Goal: Task Accomplishment & Management: Use online tool/utility

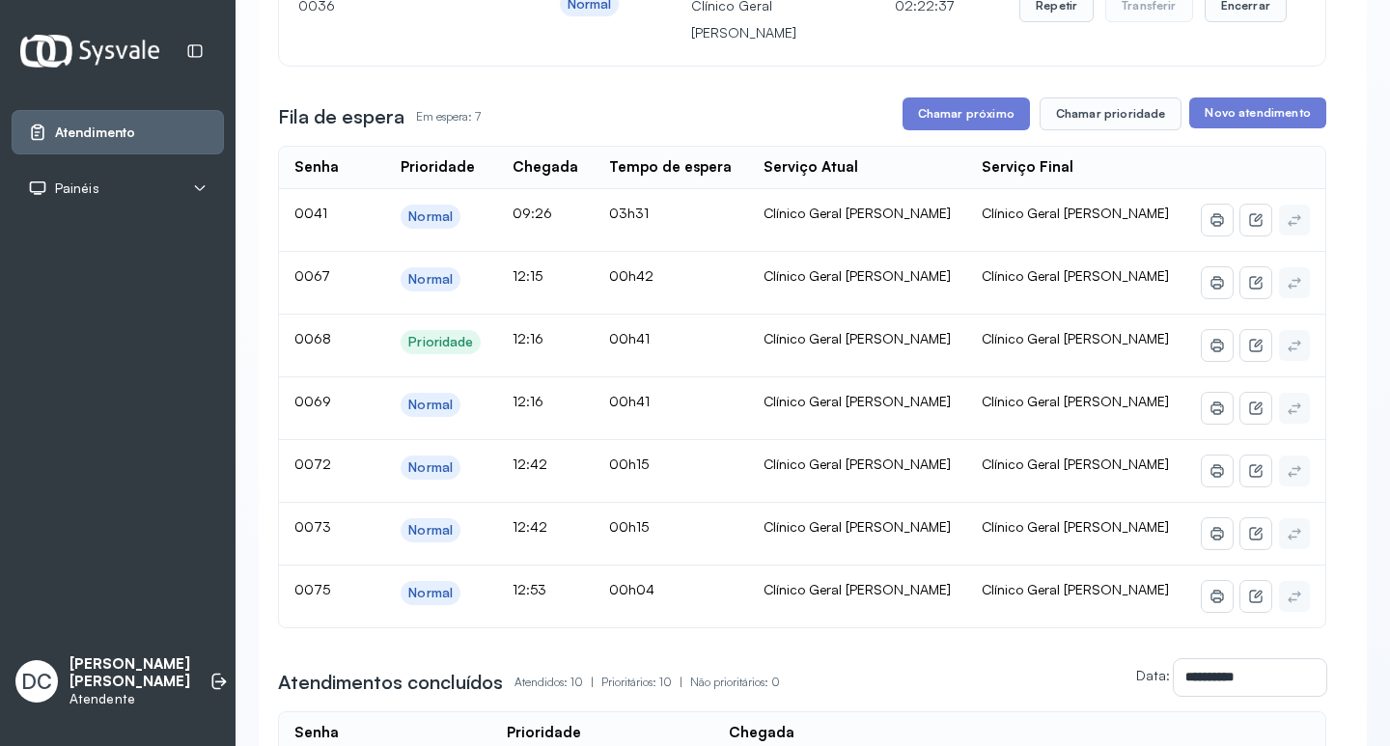
scroll to position [193, 0]
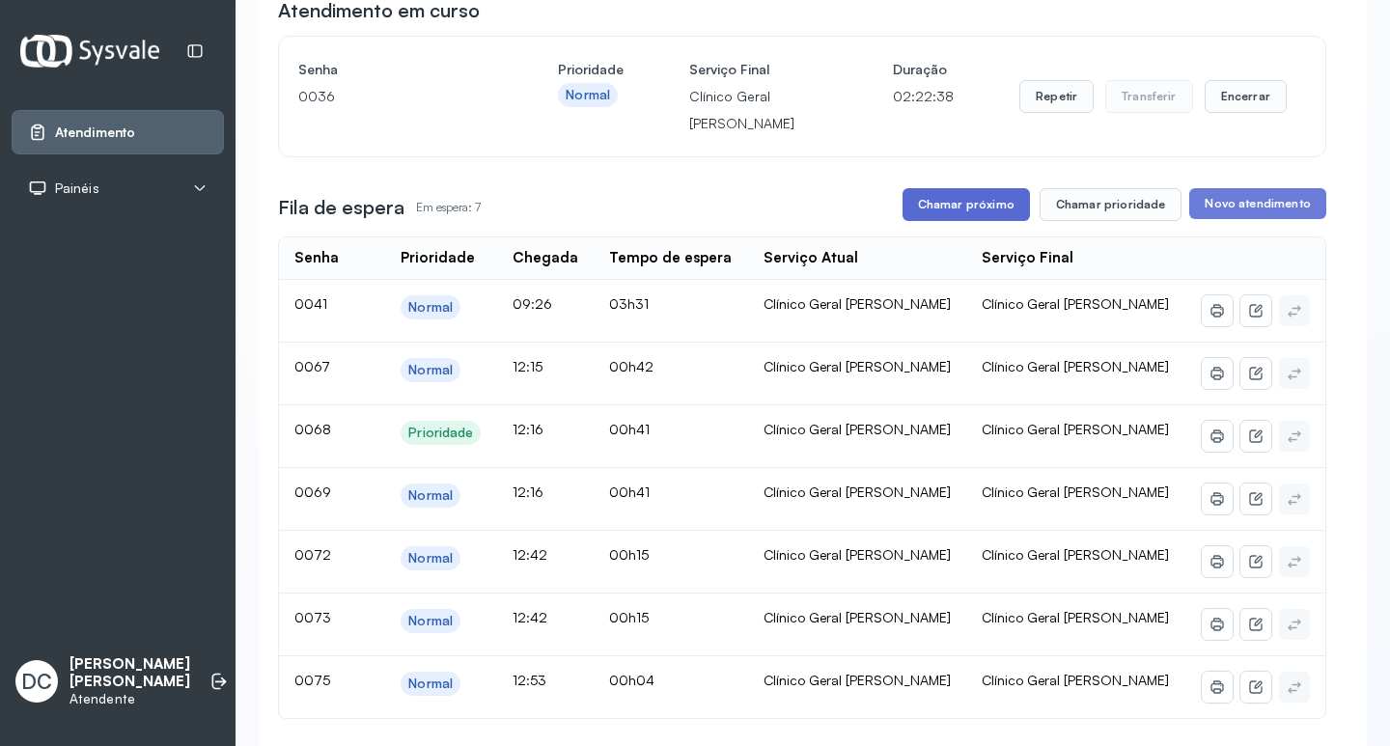
click at [964, 214] on button "Chamar próximo" at bounding box center [966, 204] width 127 height 33
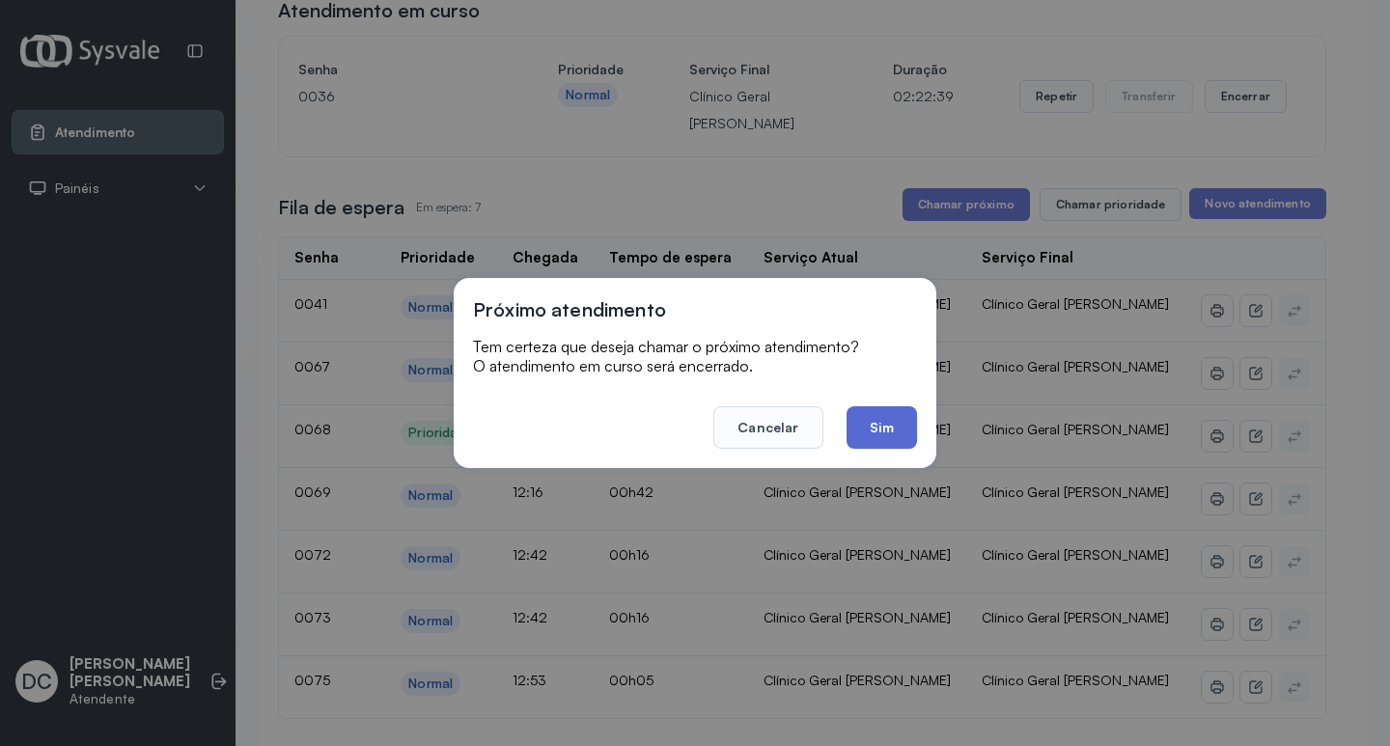
click at [892, 422] on button "Sim" at bounding box center [882, 427] width 70 height 42
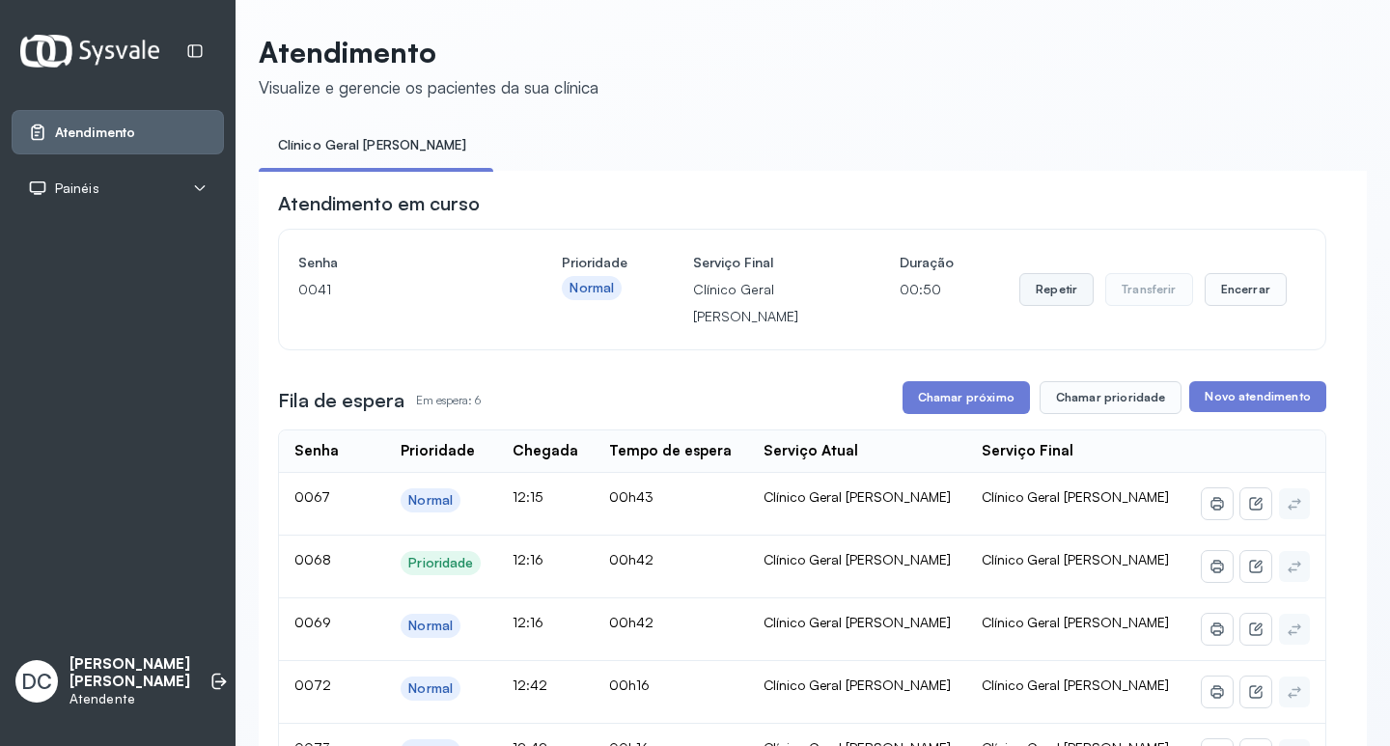
click at [1045, 293] on button "Repetir" at bounding box center [1056, 289] width 74 height 33
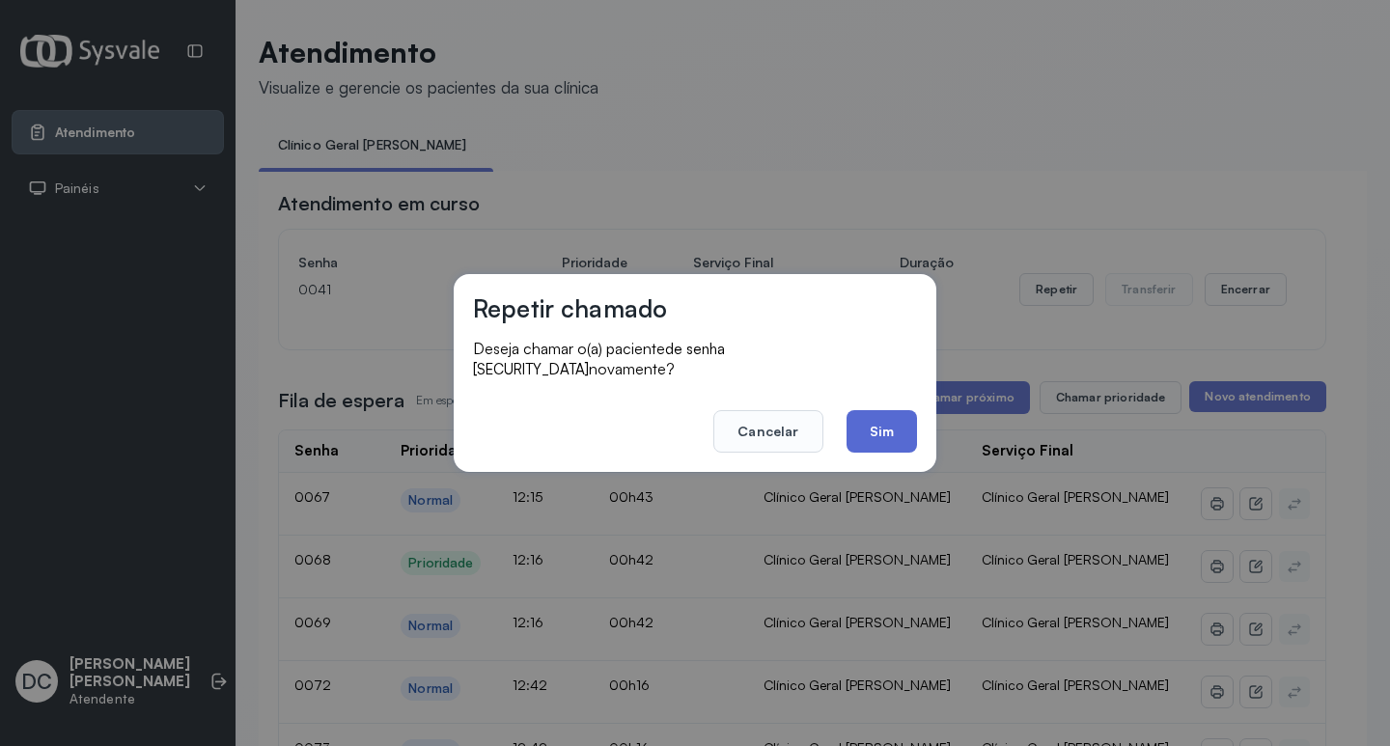
click at [899, 422] on button "Sim" at bounding box center [882, 431] width 70 height 42
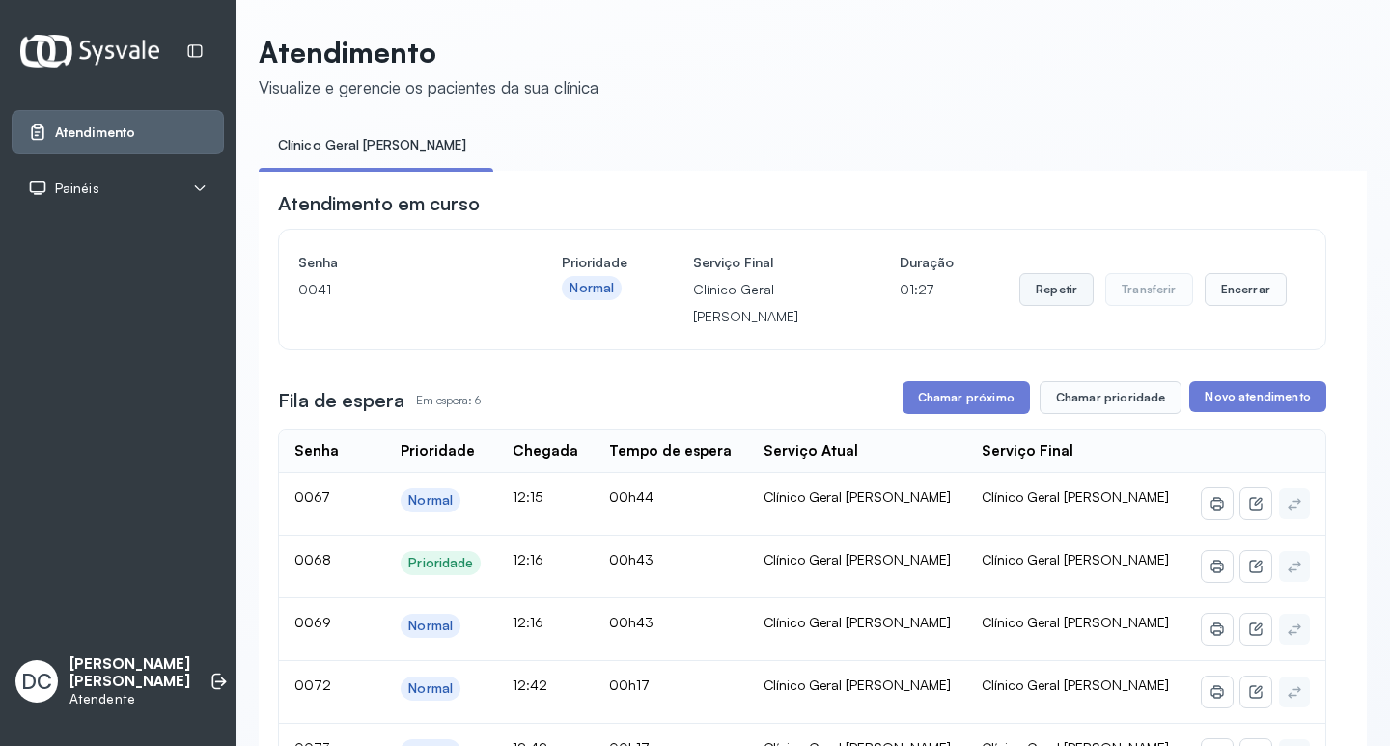
click at [1037, 297] on button "Repetir" at bounding box center [1056, 289] width 74 height 33
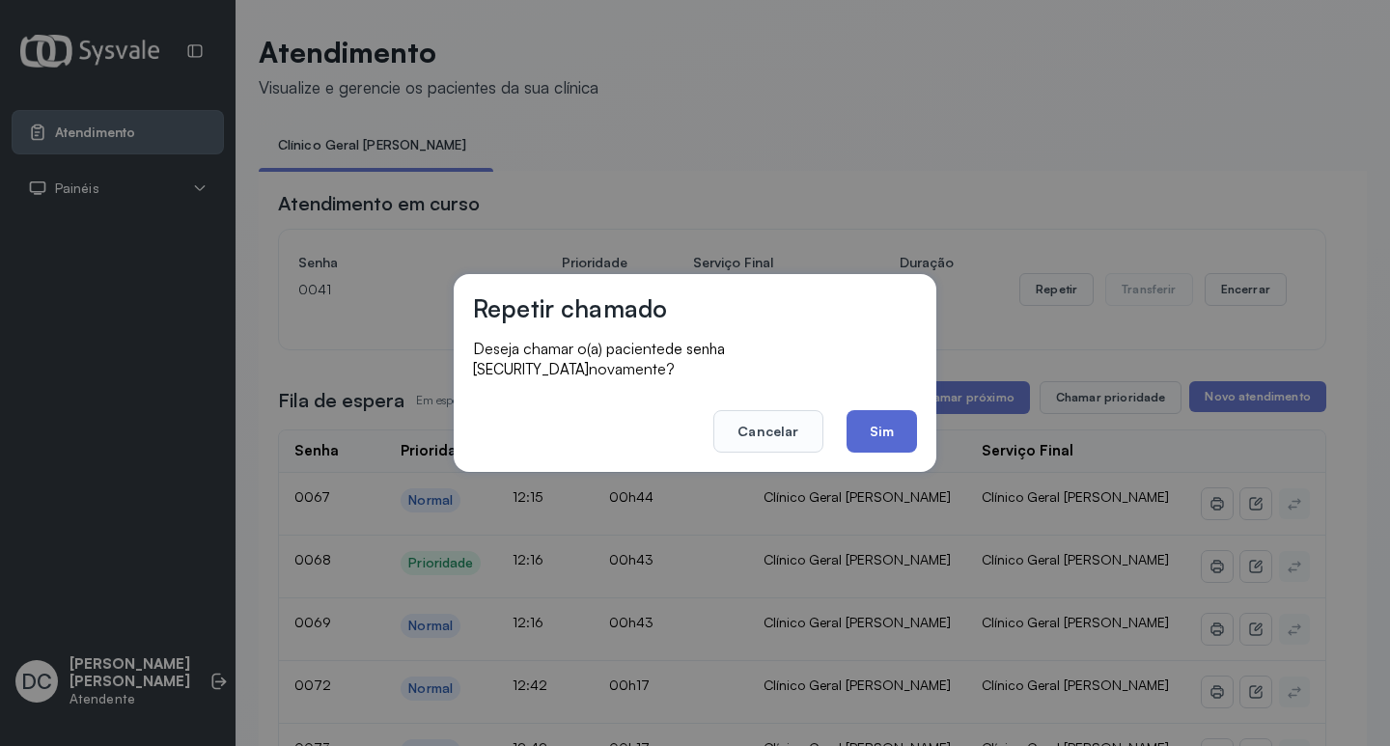
click at [902, 419] on button "Sim" at bounding box center [882, 431] width 70 height 42
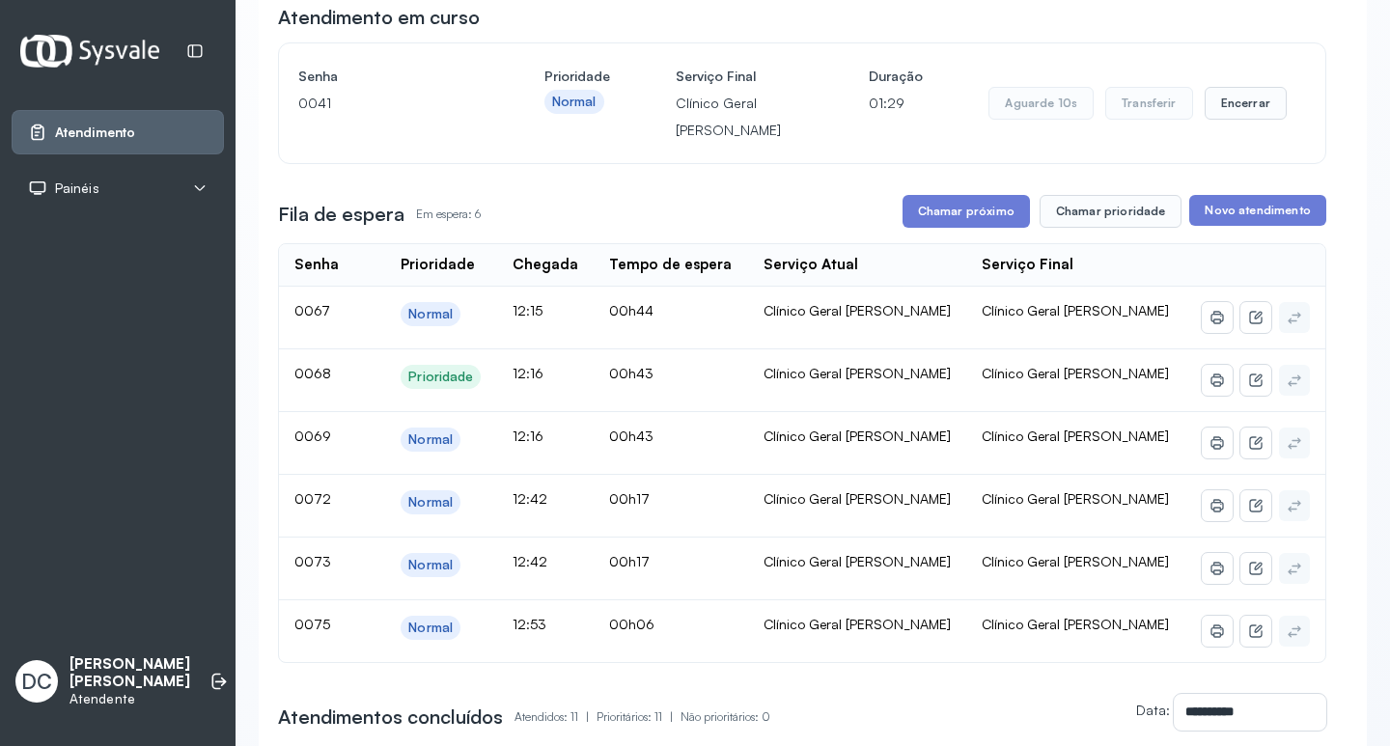
scroll to position [193, 0]
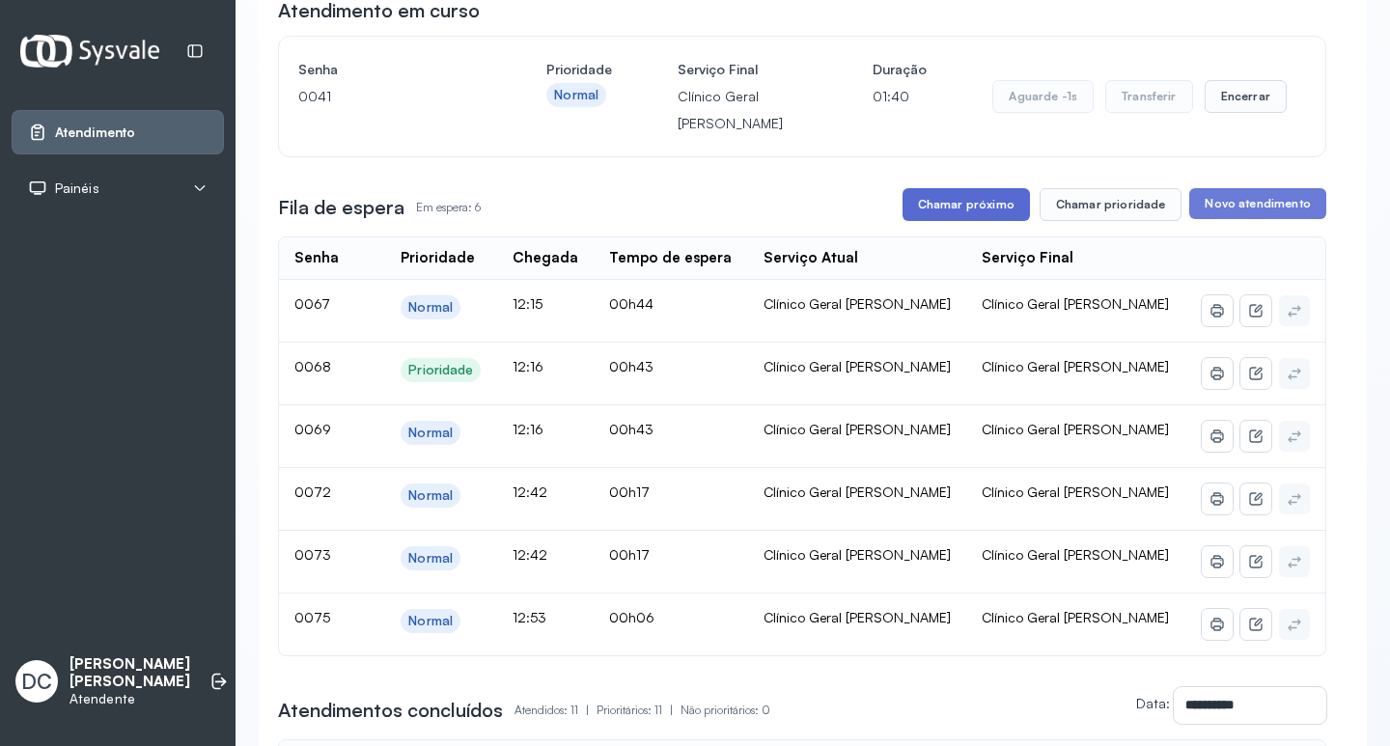
click at [953, 203] on button "Chamar próximo" at bounding box center [966, 204] width 127 height 33
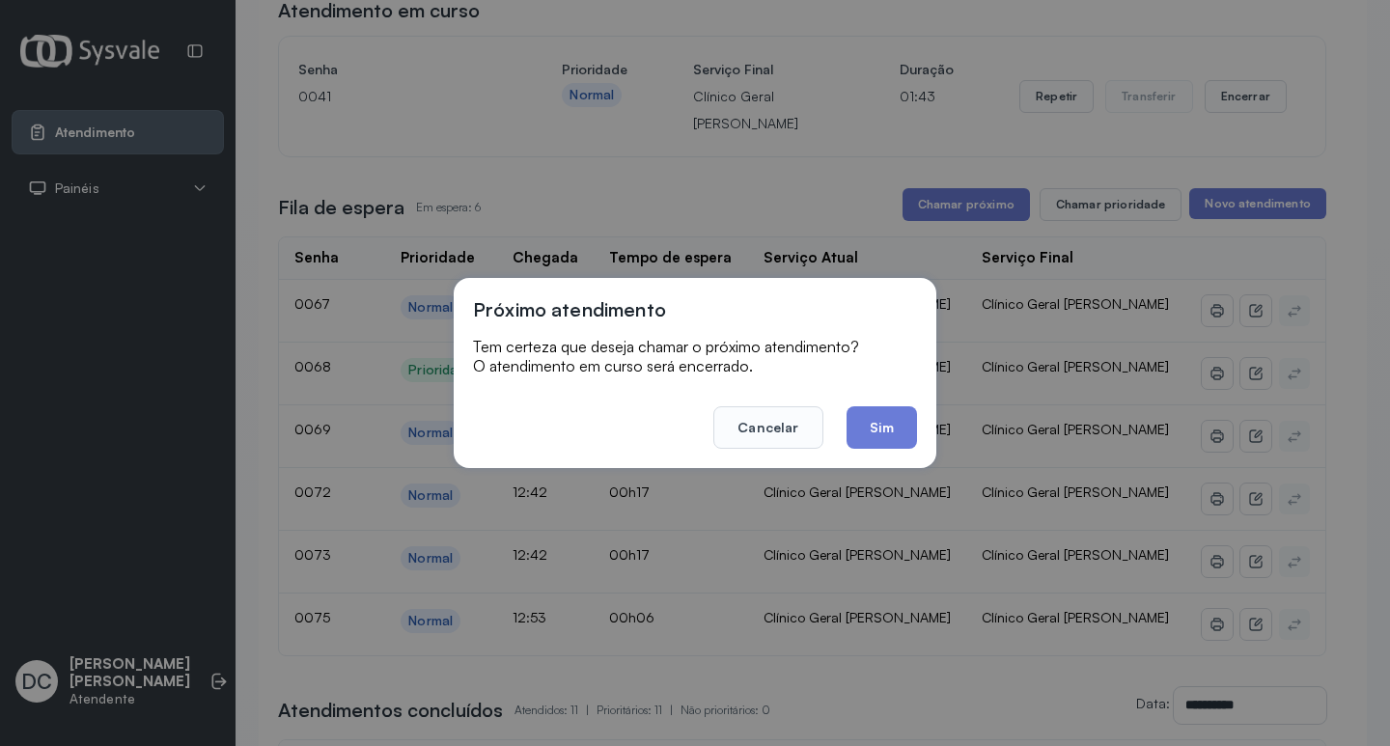
scroll to position [0, 0]
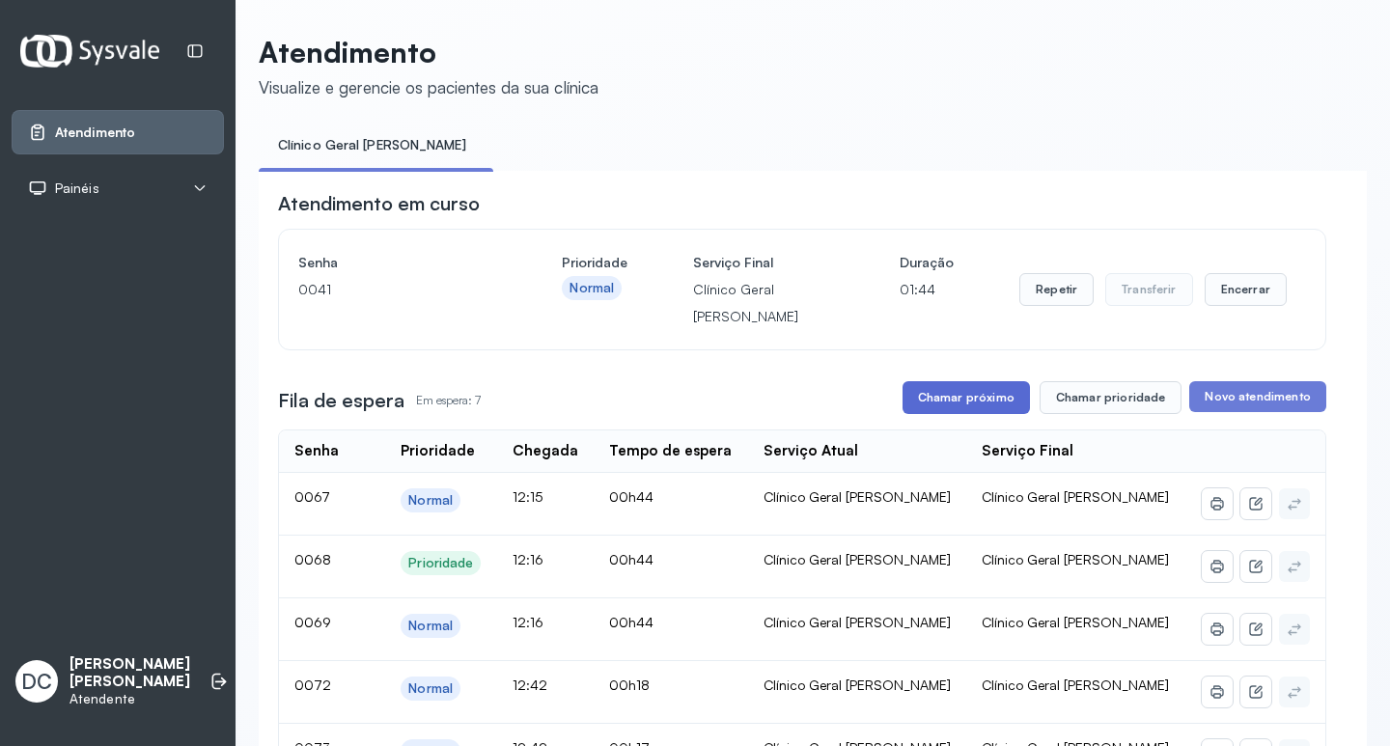
click at [945, 402] on button "Chamar próximo" at bounding box center [966, 397] width 127 height 33
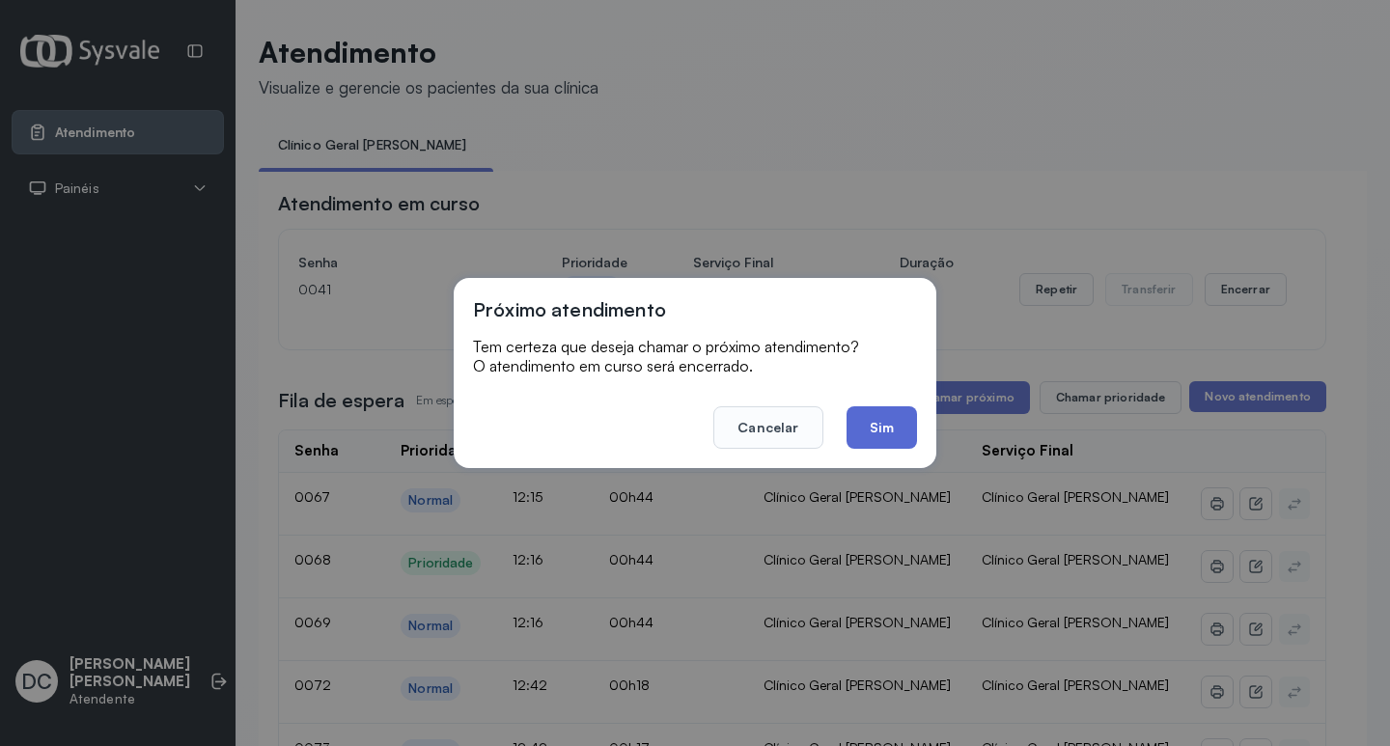
click at [887, 428] on button "Sim" at bounding box center [882, 427] width 70 height 42
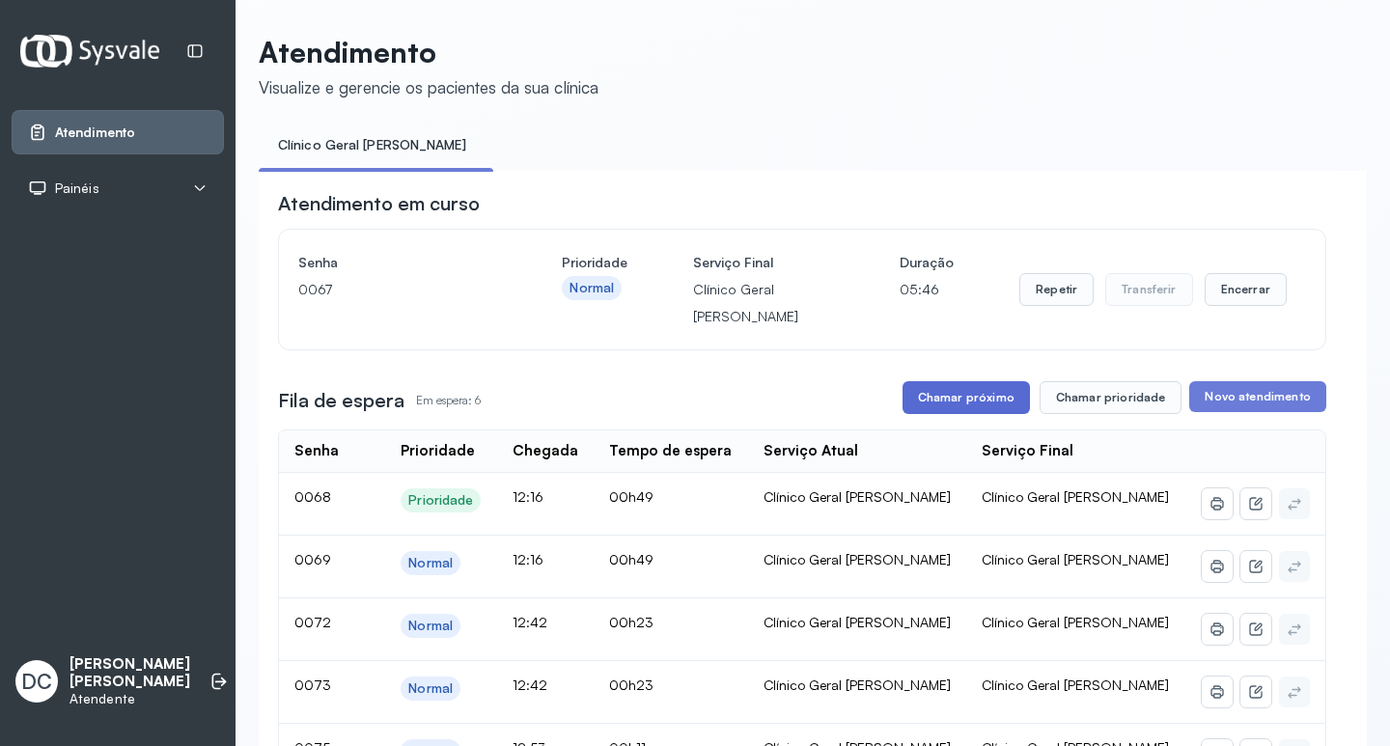
click at [980, 407] on button "Chamar próximo" at bounding box center [966, 397] width 127 height 33
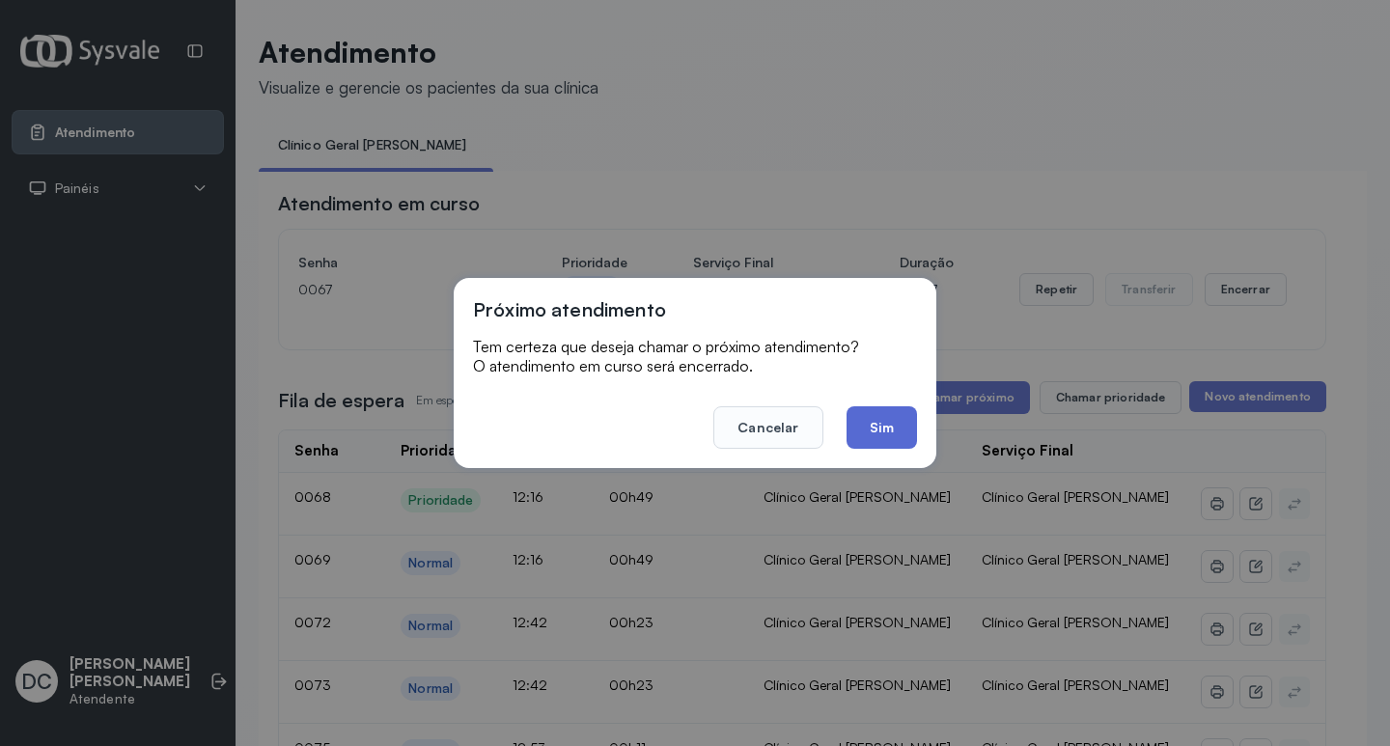
click at [869, 436] on button "Sim" at bounding box center [882, 427] width 70 height 42
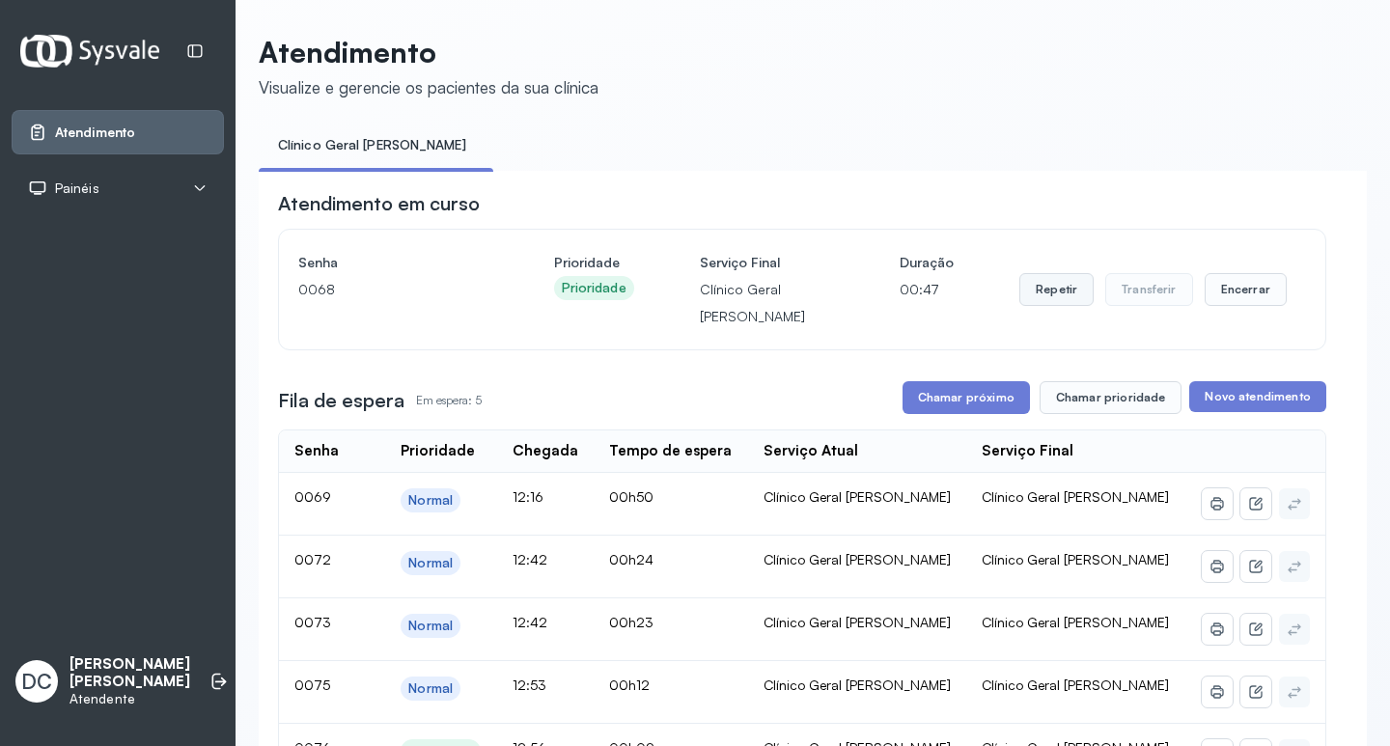
click at [1034, 289] on button "Repetir" at bounding box center [1056, 289] width 74 height 33
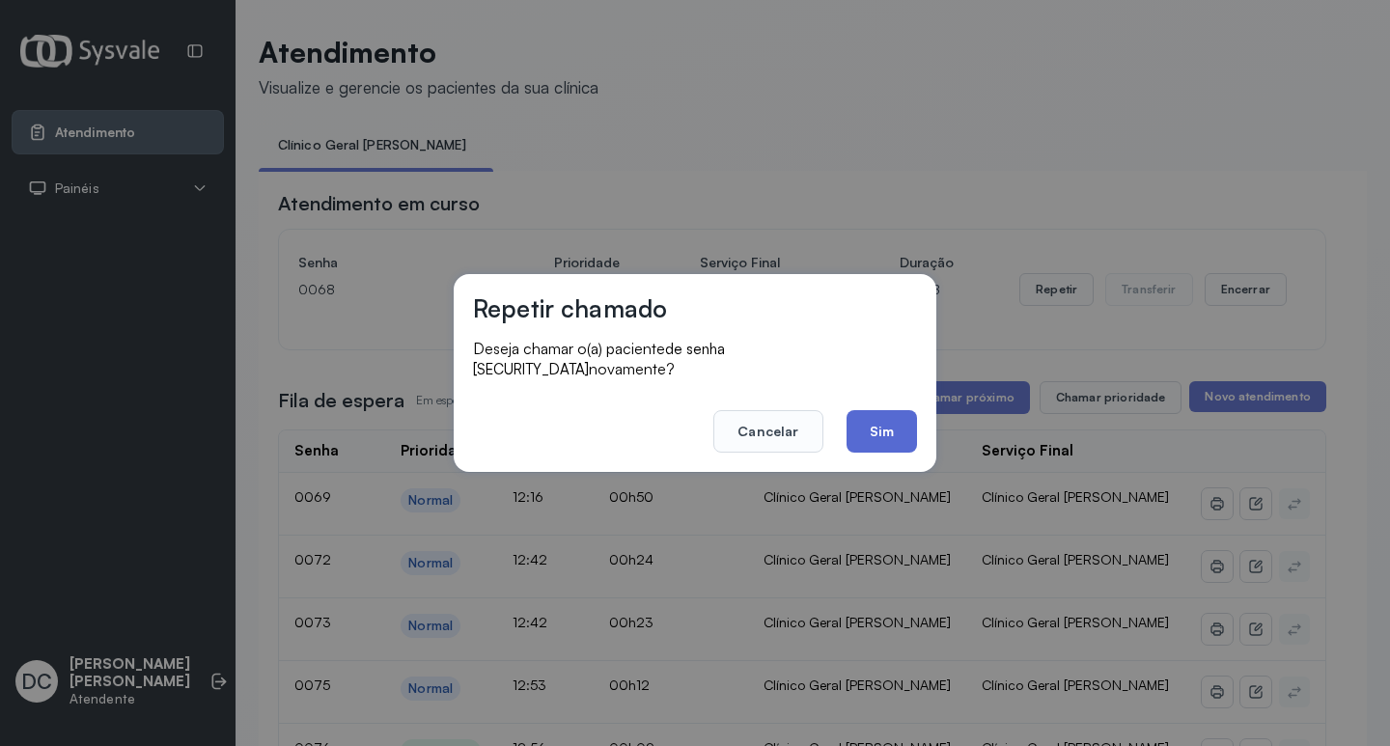
click at [885, 424] on button "Sim" at bounding box center [882, 431] width 70 height 42
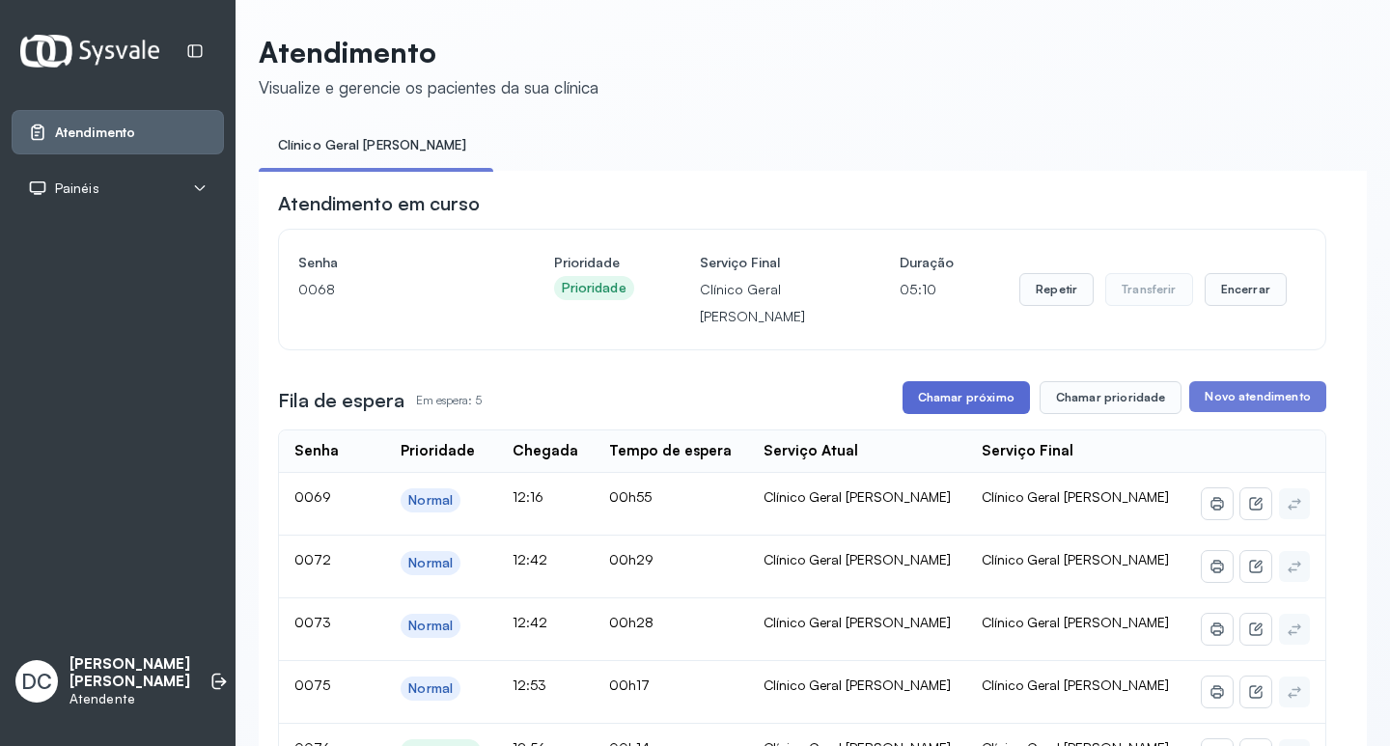
click at [933, 398] on button "Chamar próximo" at bounding box center [966, 397] width 127 height 33
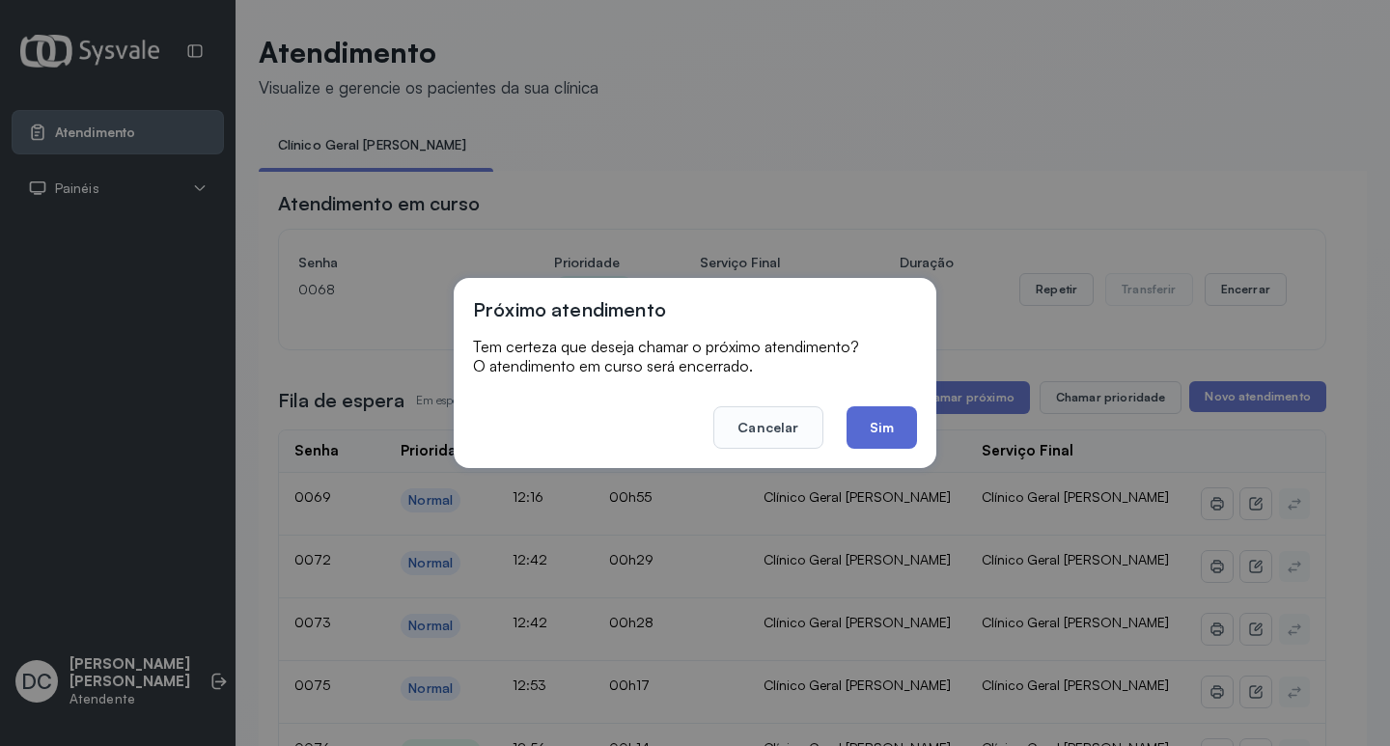
click at [870, 421] on button "Sim" at bounding box center [882, 427] width 70 height 42
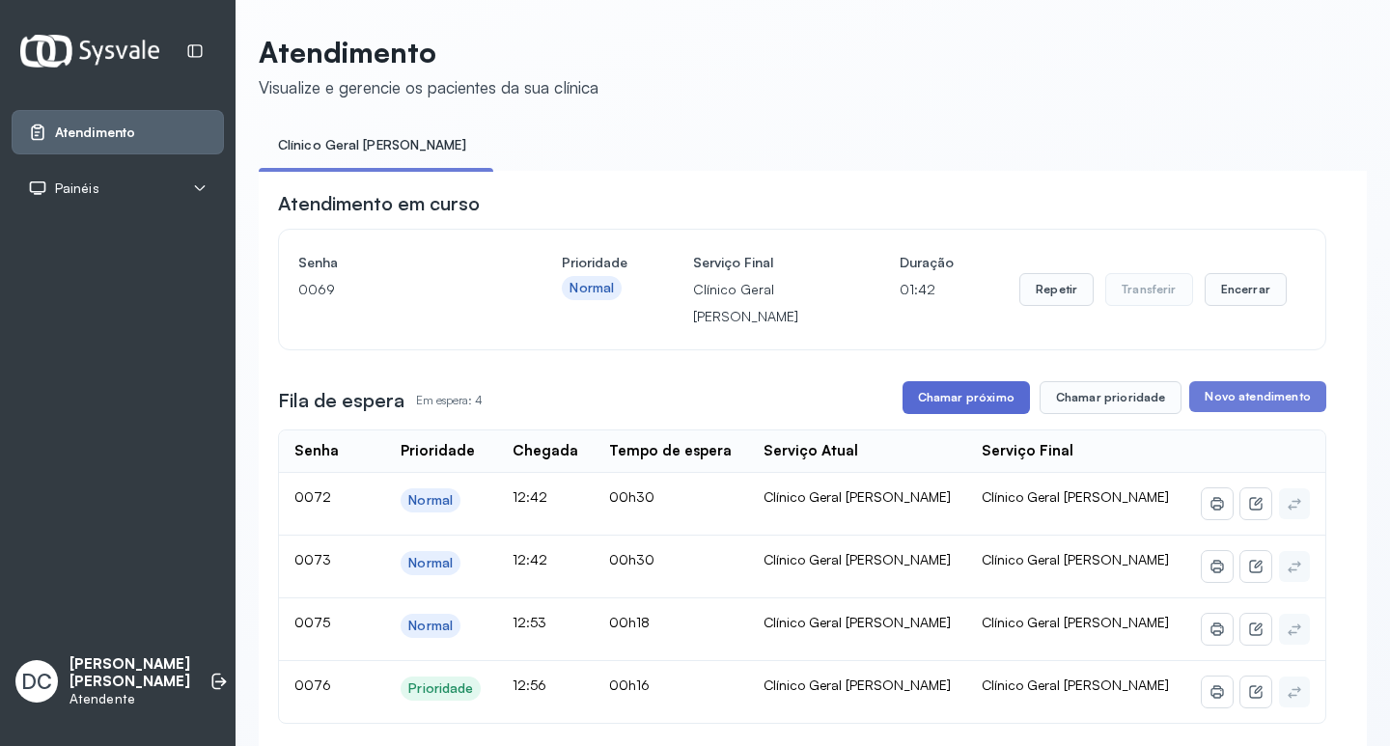
click at [956, 414] on button "Chamar próximo" at bounding box center [966, 397] width 127 height 33
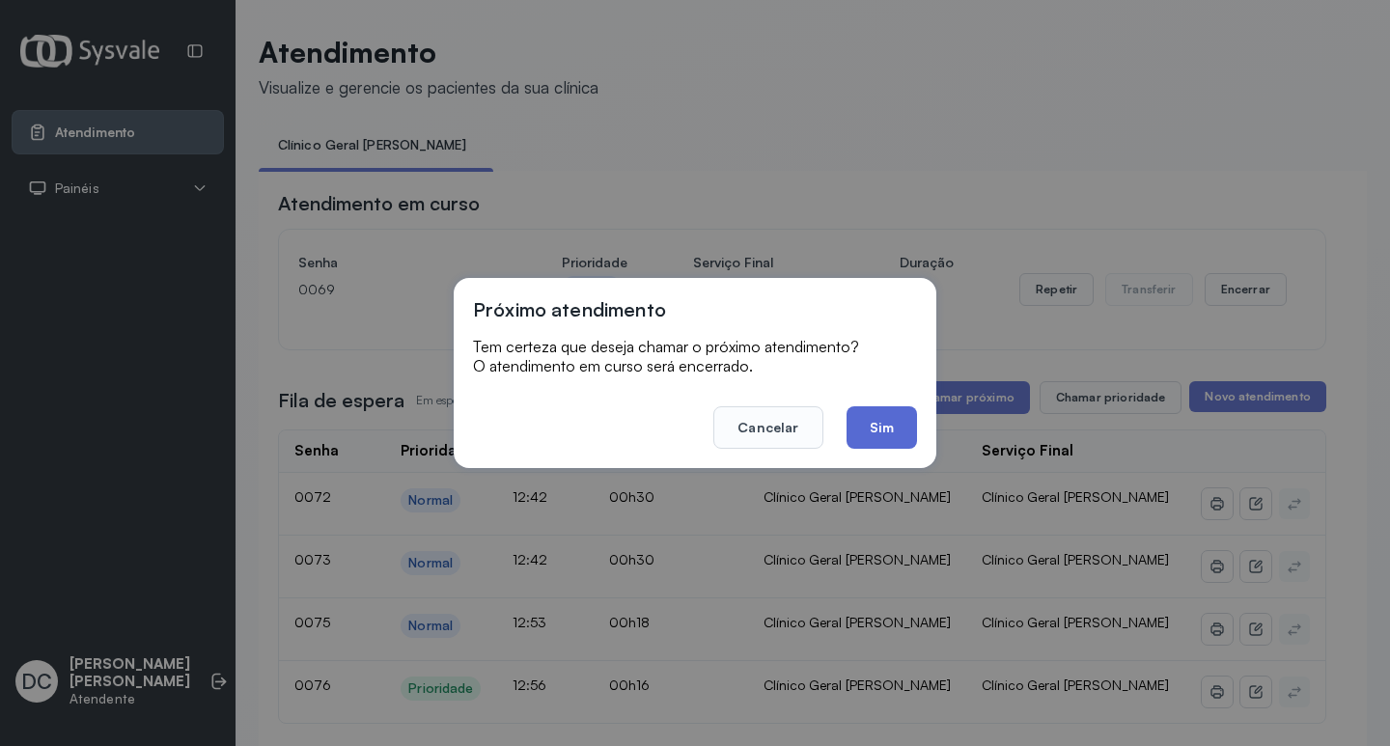
click at [877, 433] on button "Sim" at bounding box center [882, 427] width 70 height 42
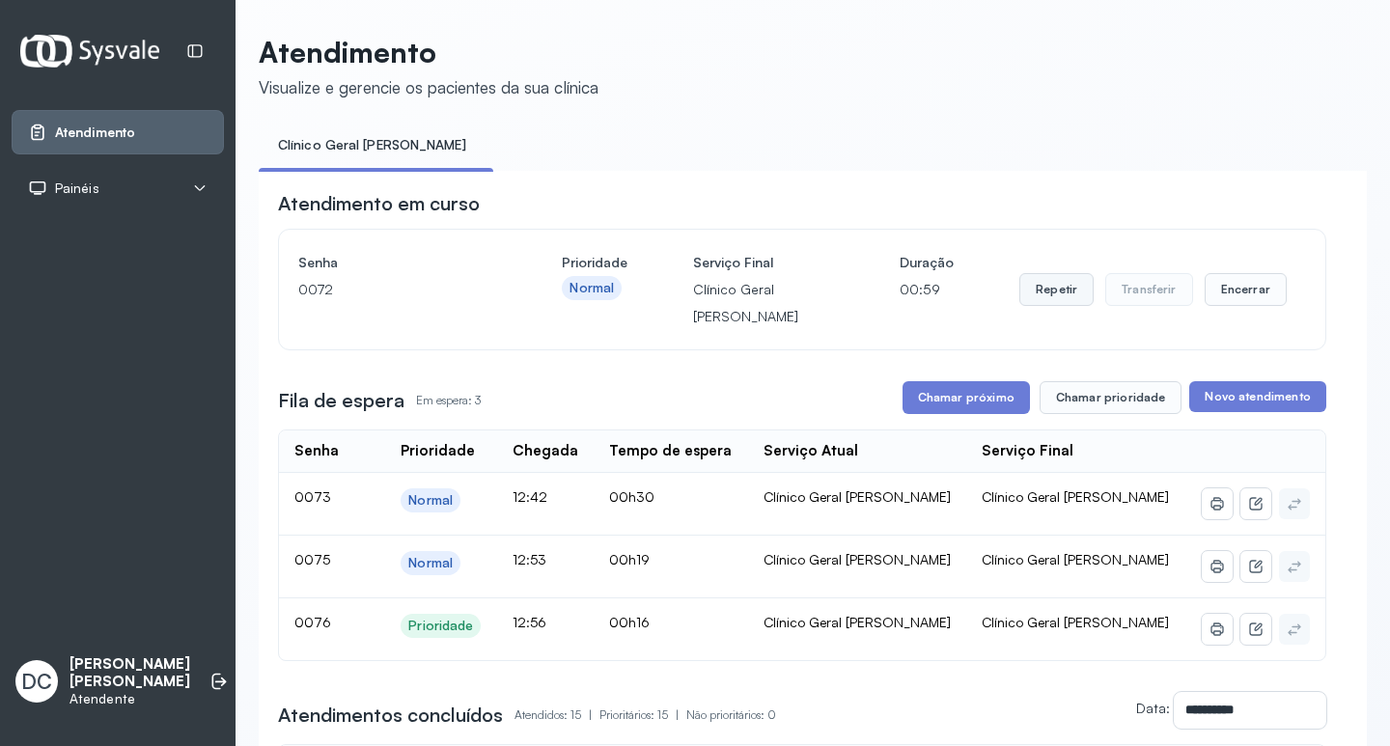
click at [1056, 292] on button "Repetir" at bounding box center [1056, 289] width 74 height 33
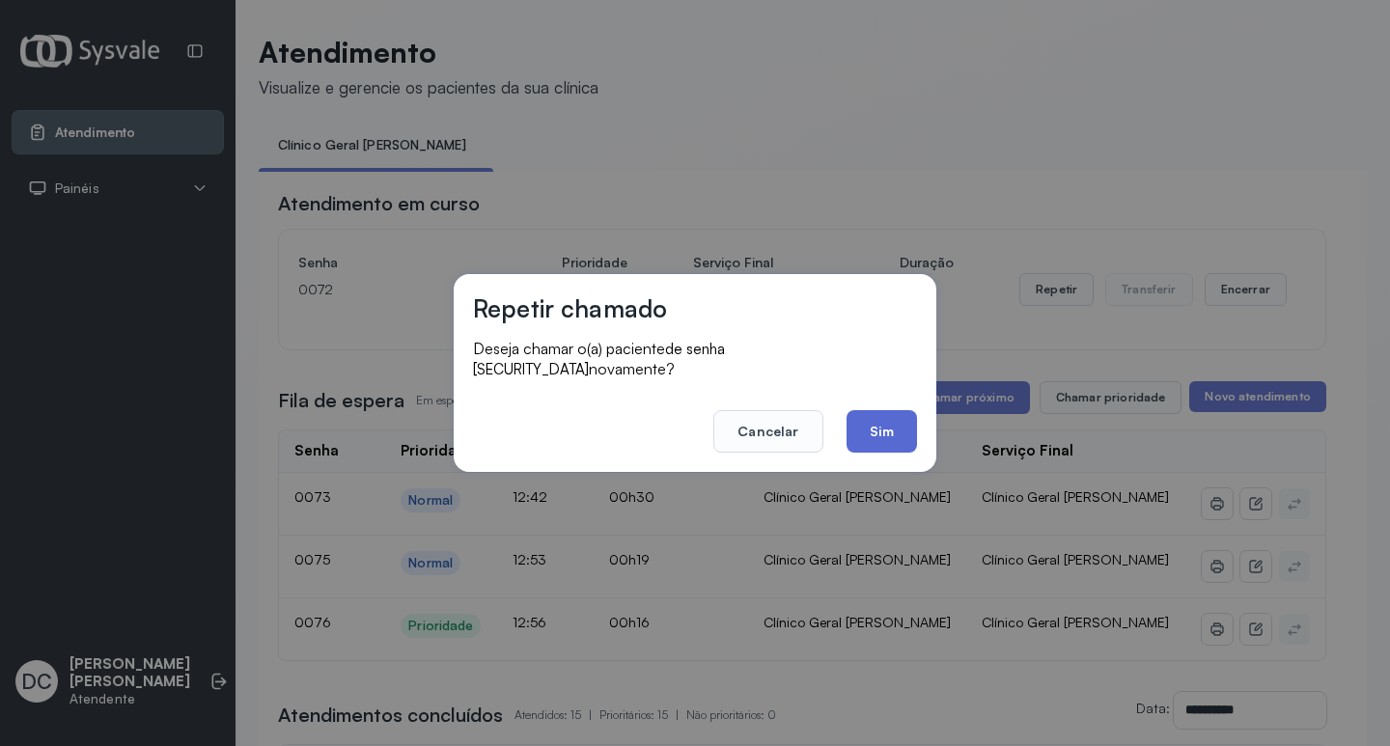
click at [900, 411] on button "Sim" at bounding box center [882, 431] width 70 height 42
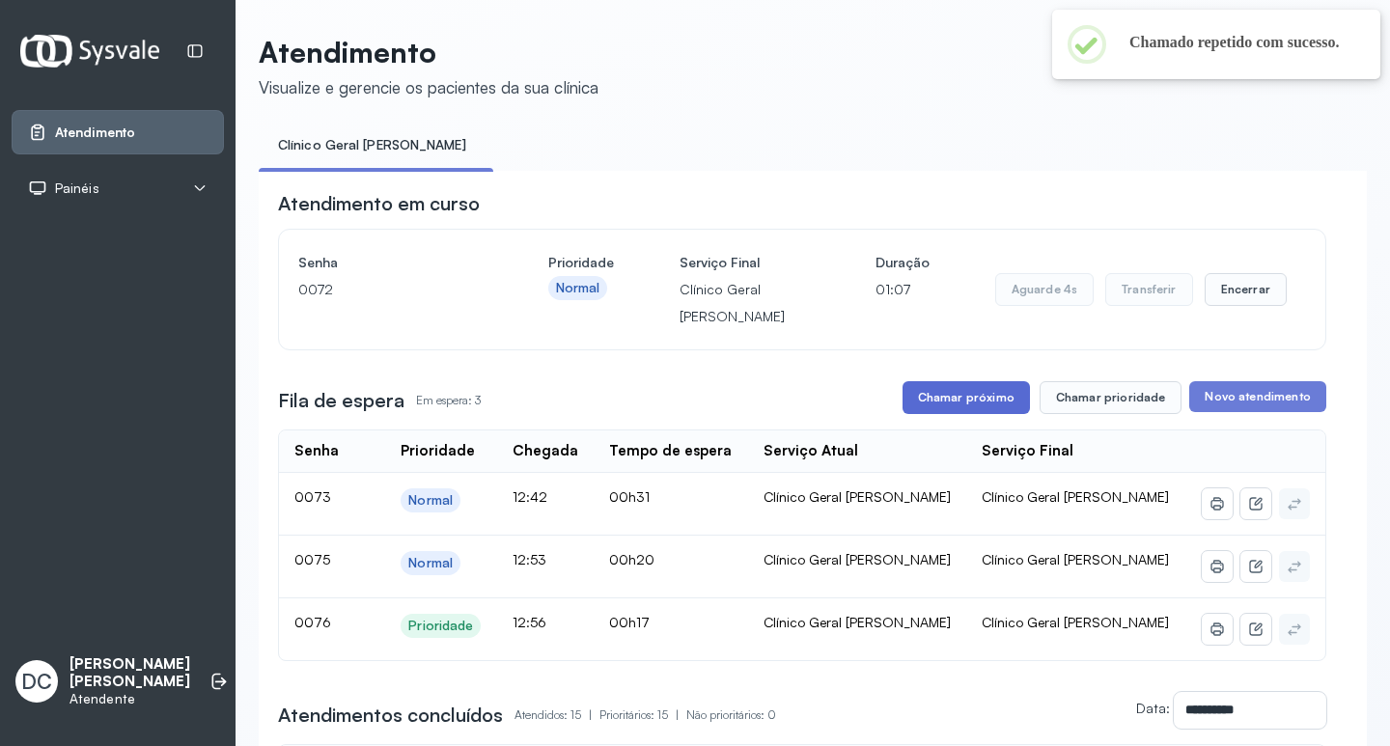
click at [974, 391] on button "Chamar próximo" at bounding box center [966, 397] width 127 height 33
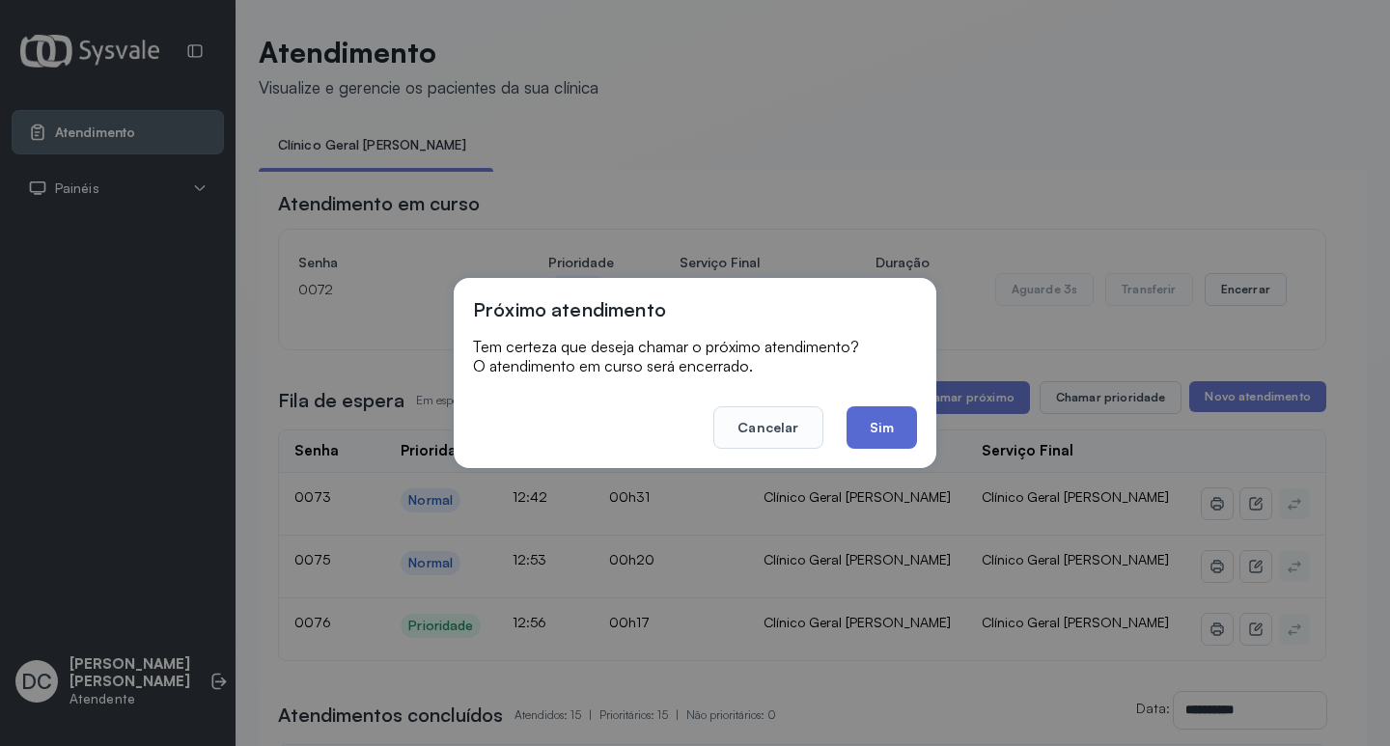
click at [899, 423] on button "Sim" at bounding box center [882, 427] width 70 height 42
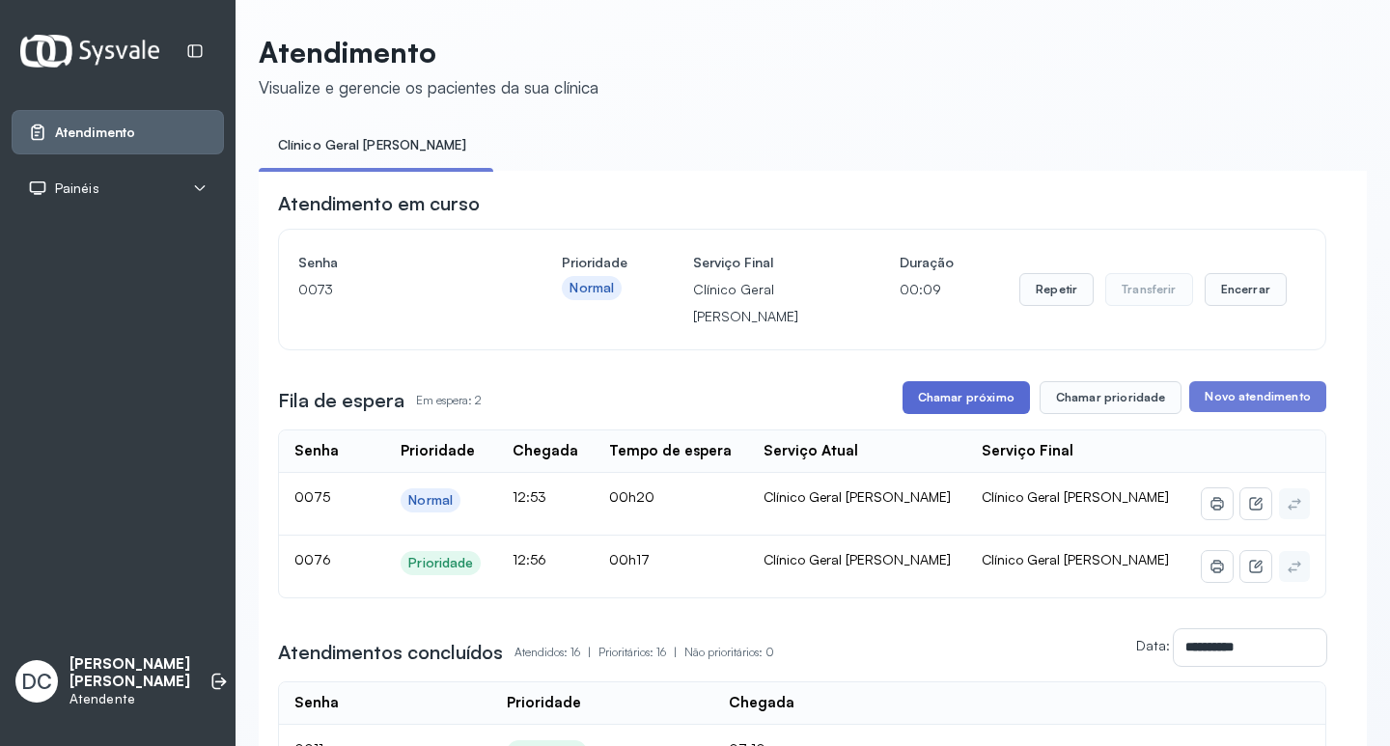
click at [930, 398] on button "Chamar próximo" at bounding box center [966, 397] width 127 height 33
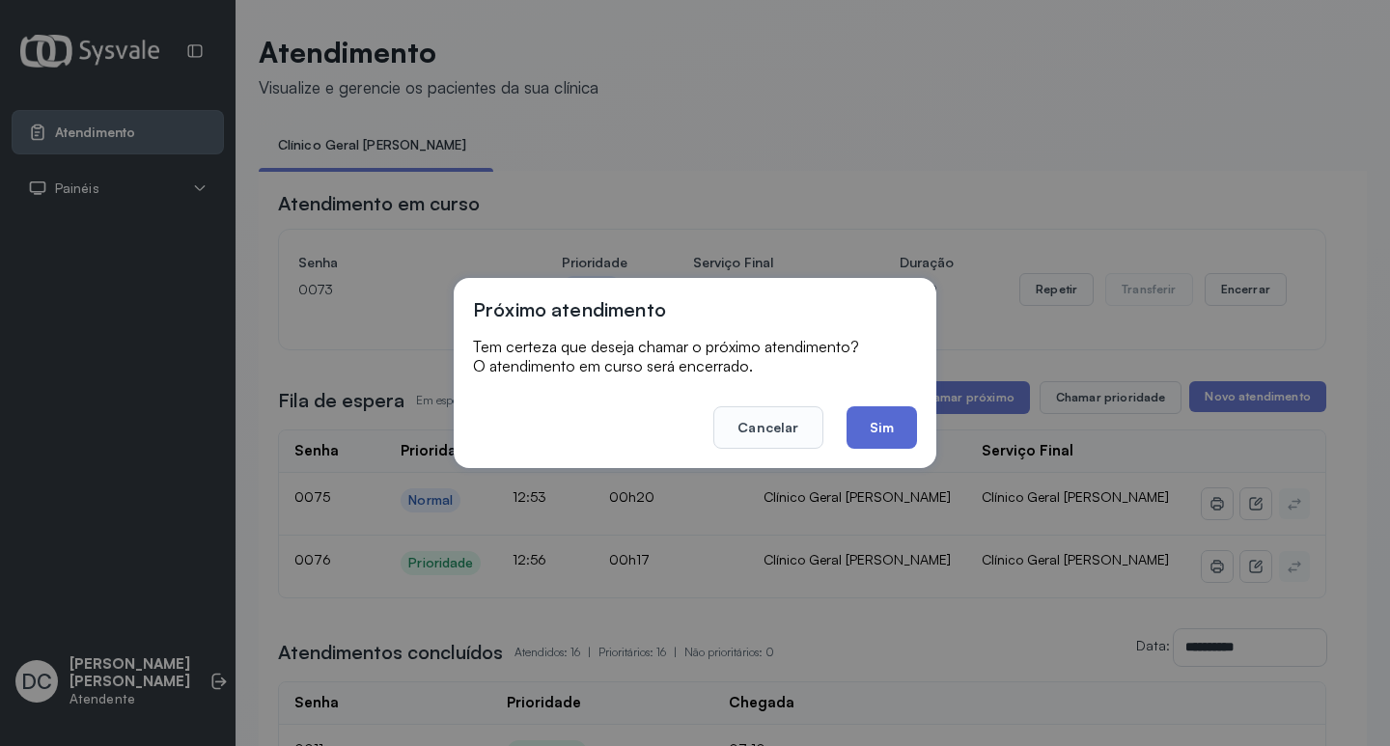
click at [877, 430] on button "Sim" at bounding box center [882, 427] width 70 height 42
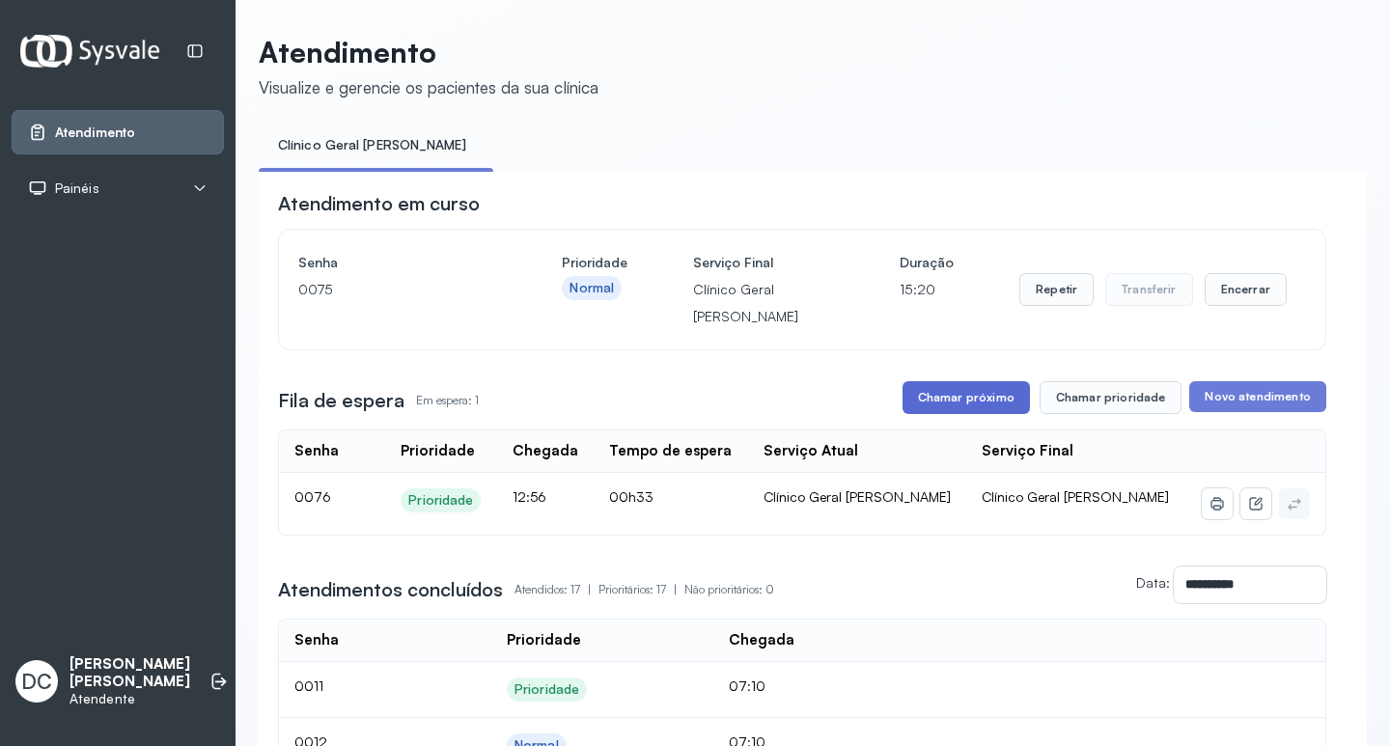
click at [988, 407] on button "Chamar próximo" at bounding box center [966, 397] width 127 height 33
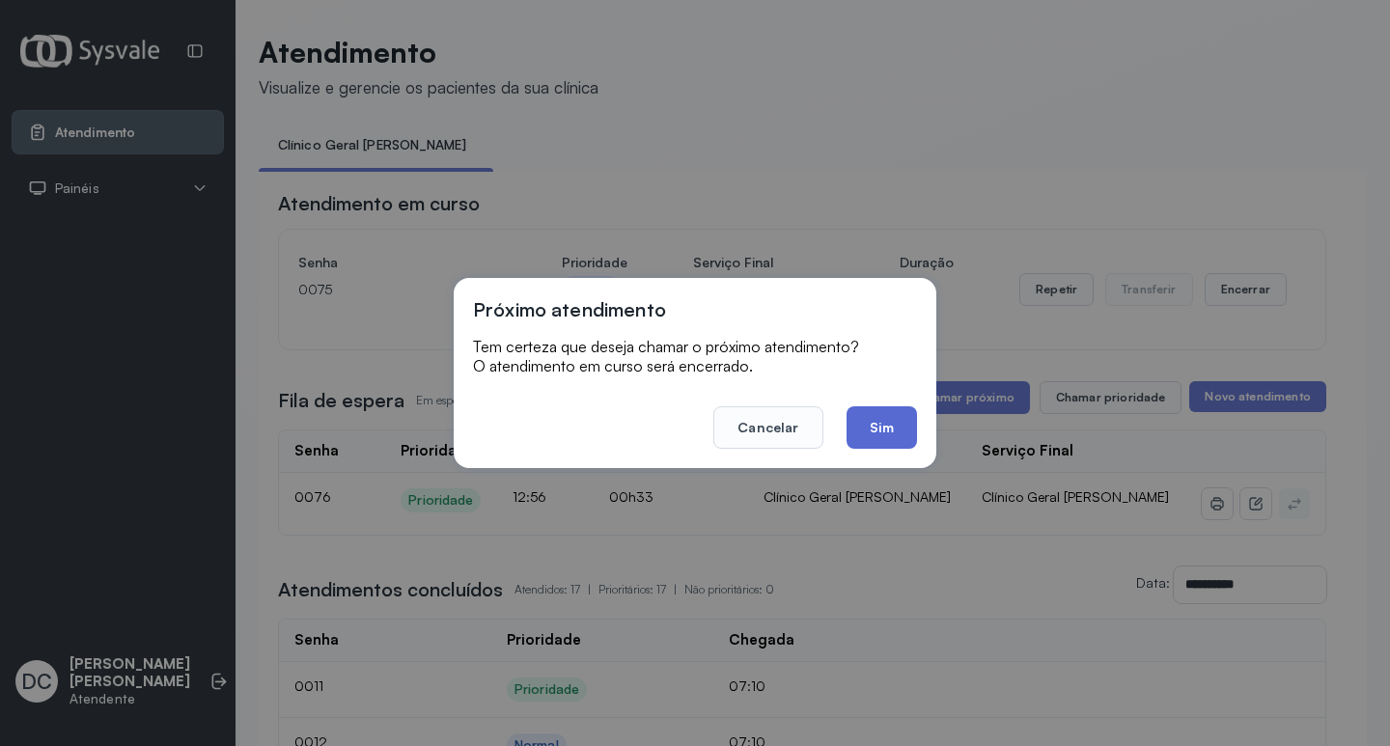
click at [881, 434] on button "Sim" at bounding box center [882, 427] width 70 height 42
